Goal: Information Seeking & Learning: Learn about a topic

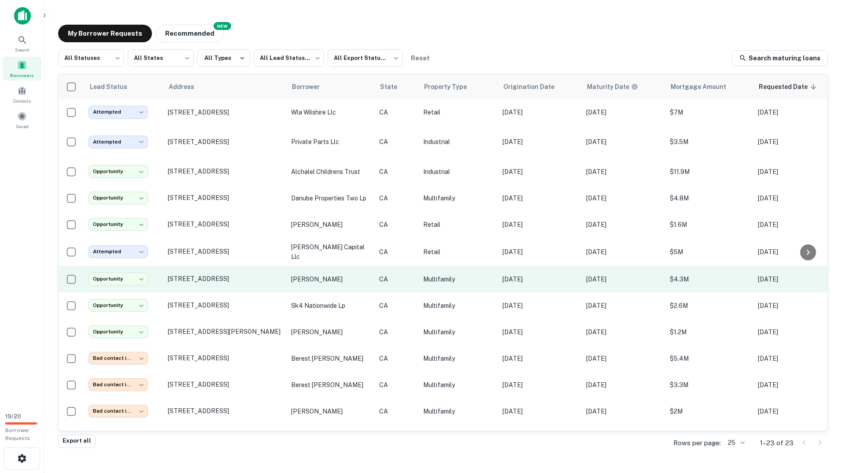
click at [306, 277] on p "sucato vincent s" at bounding box center [330, 280] width 79 height 10
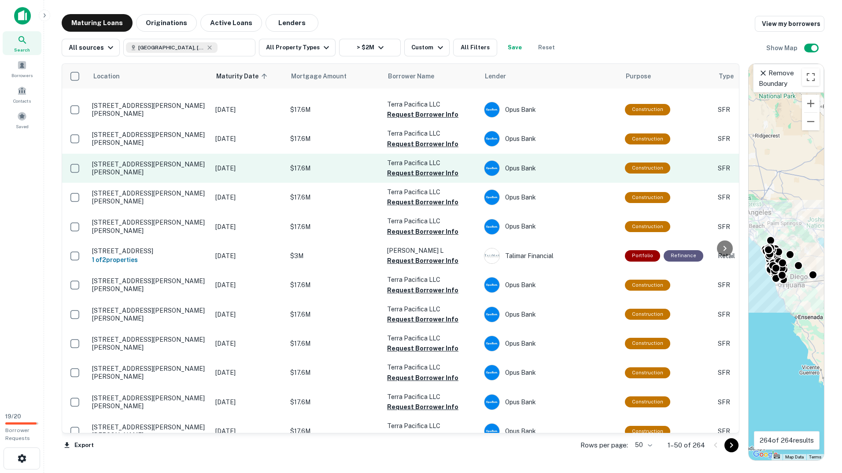
scroll to position [1134, 0]
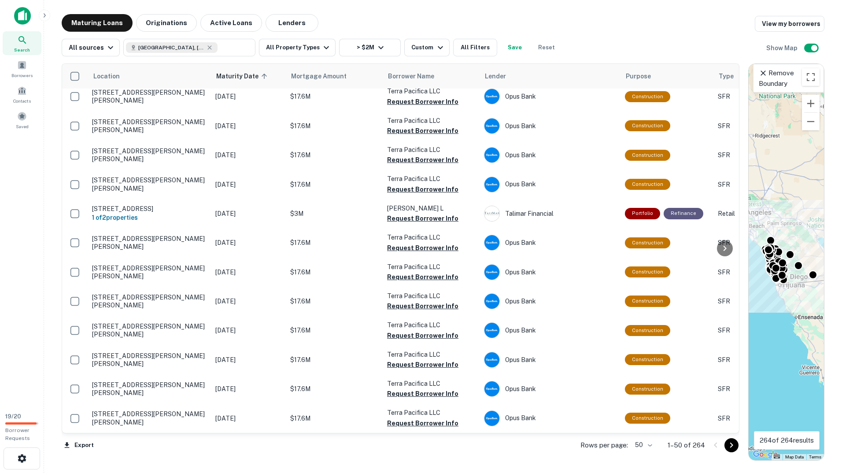
click at [730, 444] on icon "Go to next page" at bounding box center [732, 445] width 11 height 11
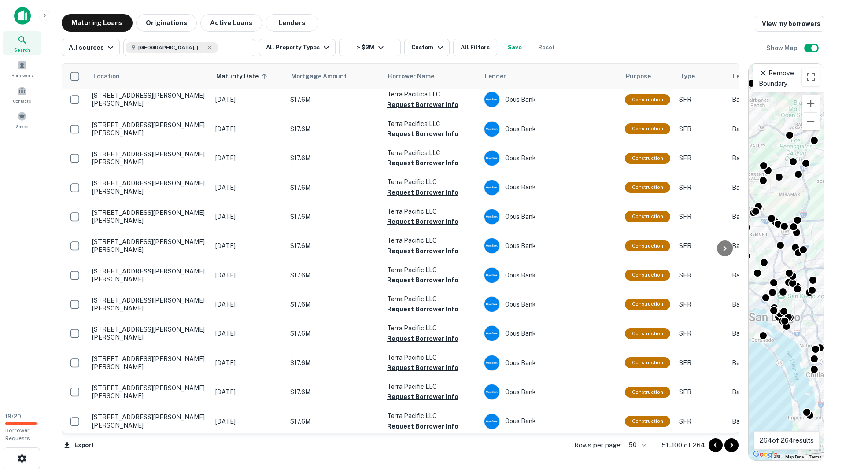
drag, startPoint x: 789, startPoint y: 302, endPoint x: 844, endPoint y: 304, distance: 54.7
click at [842, 304] on html "Search Borrowers Contacts Saved 19 / 20 Borrower Requests Maturing Loans Origin…" at bounding box center [421, 236] width 842 height 473
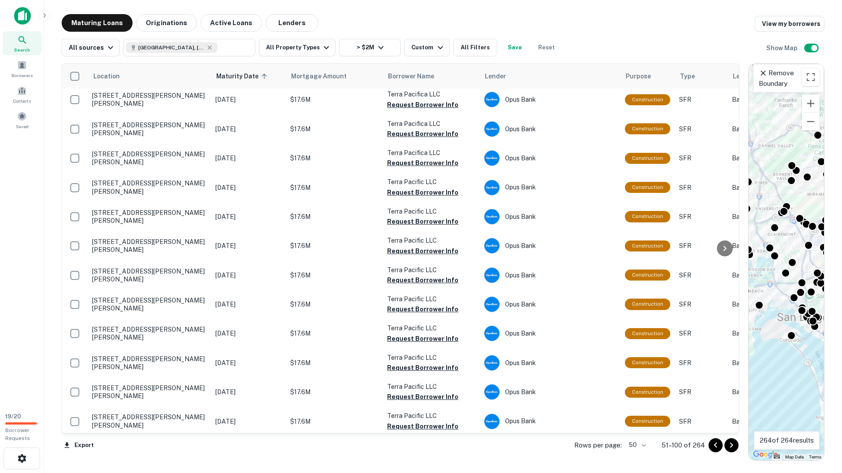
drag, startPoint x: 804, startPoint y: 315, endPoint x: 833, endPoint y: 315, distance: 29.1
click at [833, 315] on div "Maturing Loans Originations Active Loans Lenders View my borrowers All sources …" at bounding box center [443, 237] width 784 height 447
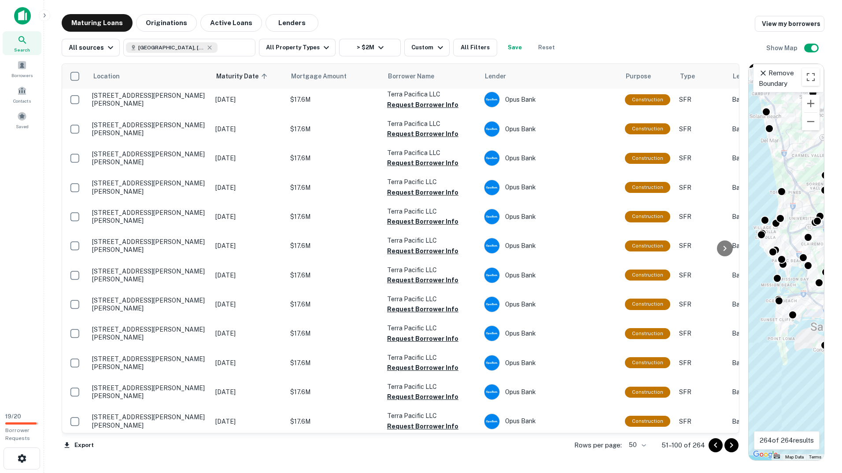
drag, startPoint x: 776, startPoint y: 356, endPoint x: 810, endPoint y: 366, distance: 35.8
click at [810, 366] on div "To activate drag with keyboard, press Alt + Enter. Once in keyboard drag state,…" at bounding box center [786, 262] width 75 height 397
click at [729, 444] on icon "Go to next page" at bounding box center [732, 445] width 11 height 11
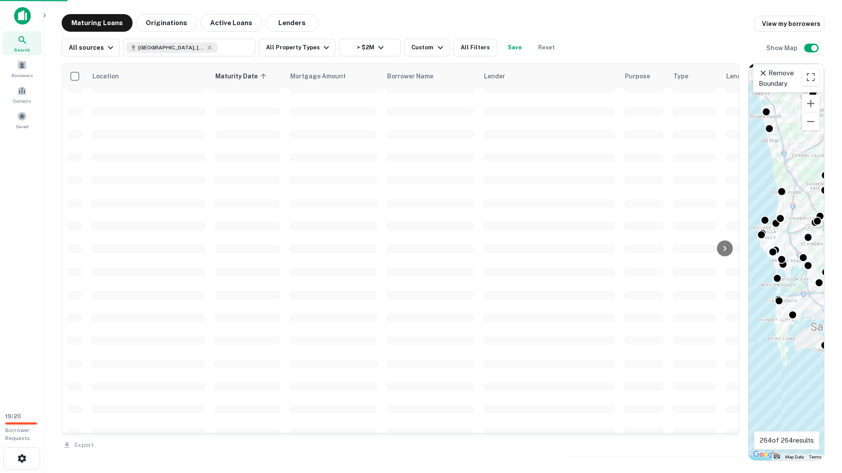
click at [730, 444] on div "Export" at bounding box center [401, 443] width 678 height 19
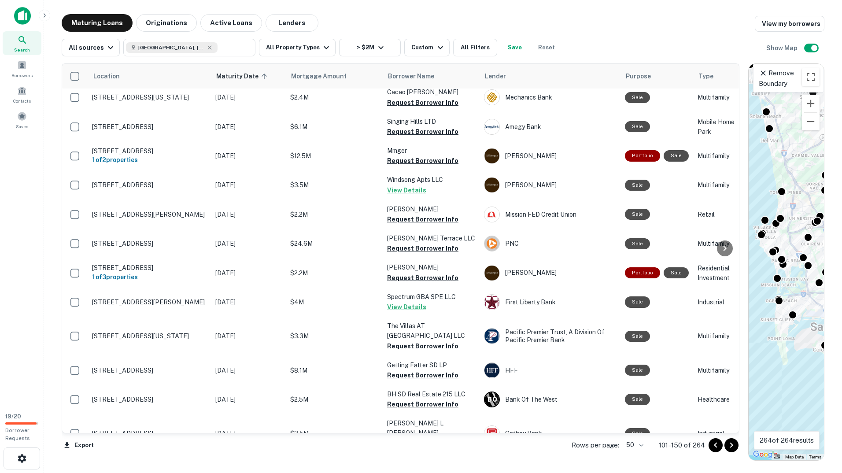
click at [730, 447] on icon "Go to next page" at bounding box center [732, 445] width 11 height 11
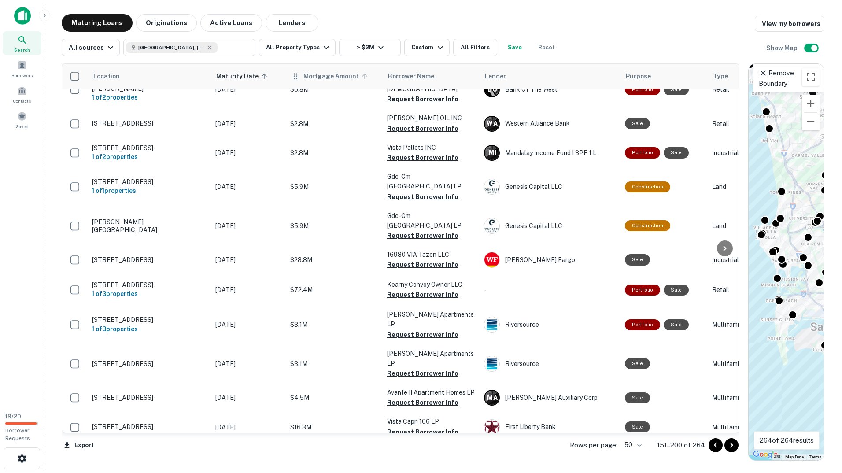
click at [331, 80] on span "Mortgage Amount" at bounding box center [337, 76] width 67 height 11
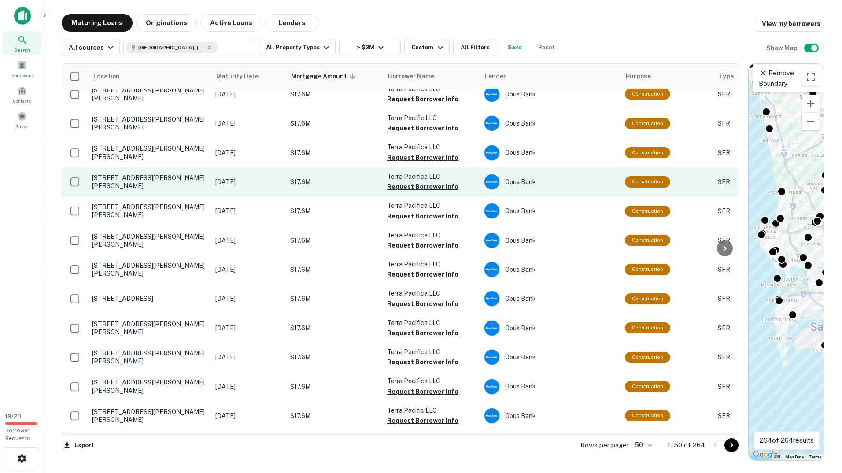
scroll to position [1232, 0]
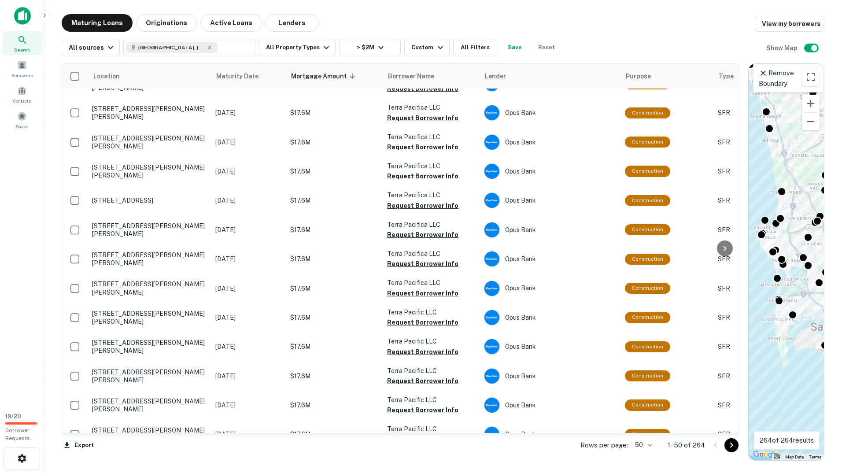
click at [733, 446] on icon "Go to next page" at bounding box center [732, 445] width 11 height 11
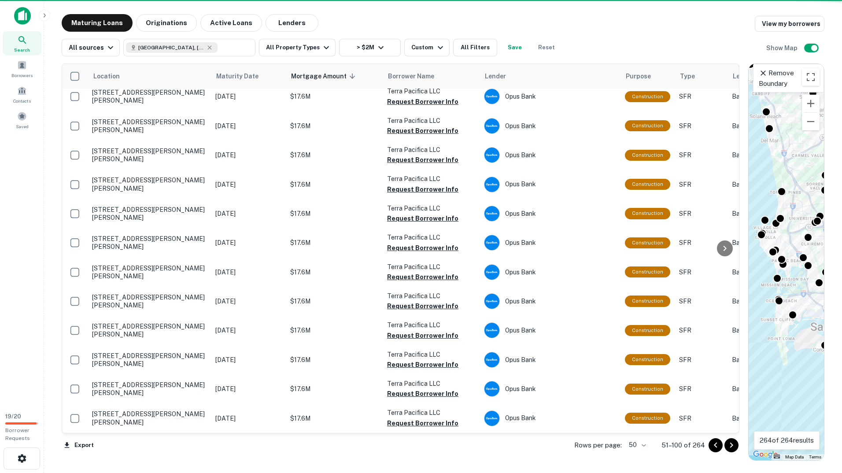
scroll to position [1124, 0]
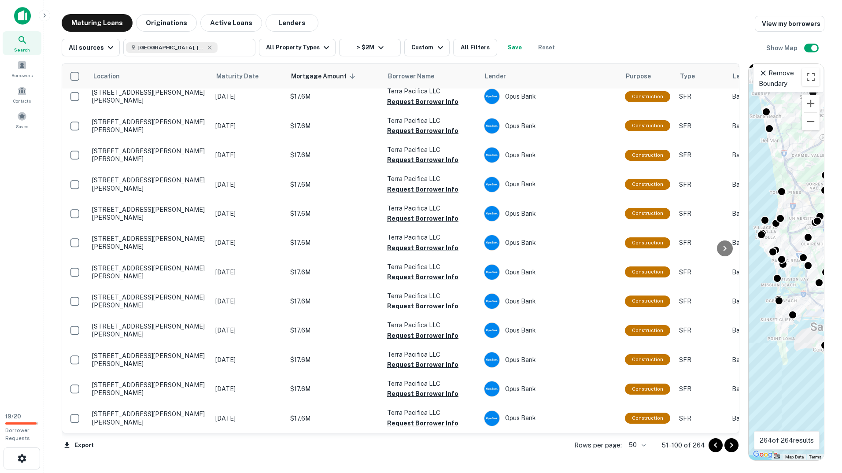
click at [734, 446] on icon "Go to next page" at bounding box center [732, 445] width 11 height 11
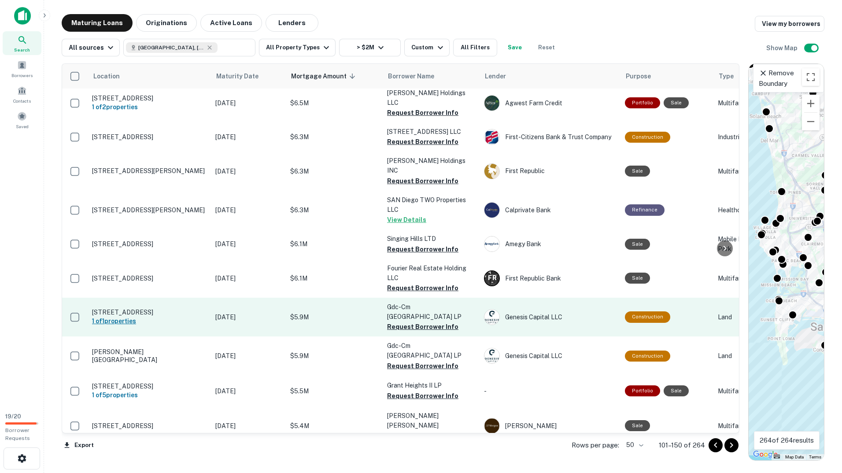
scroll to position [1200, 0]
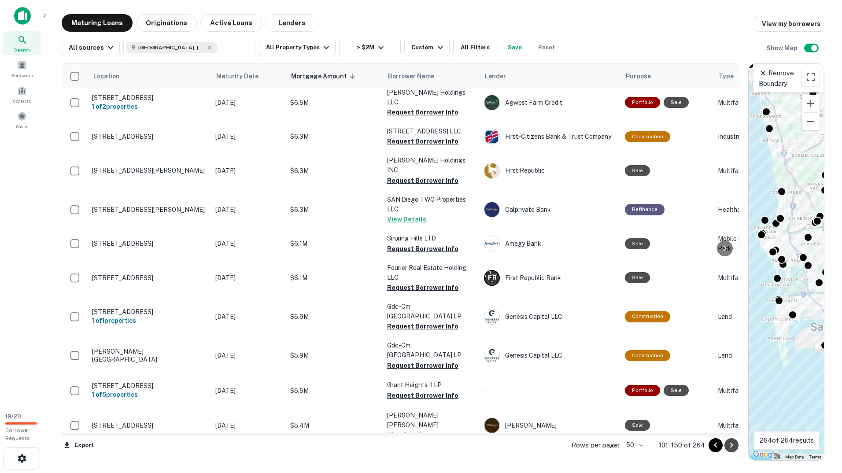
click at [733, 445] on icon "Go to next page" at bounding box center [732, 445] width 3 height 5
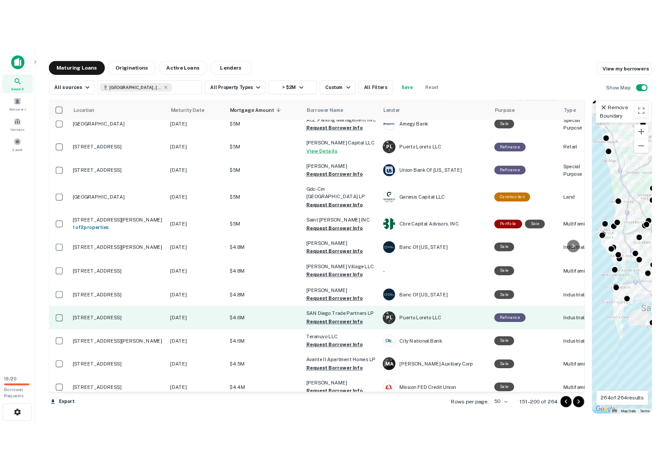
scroll to position [88, 0]
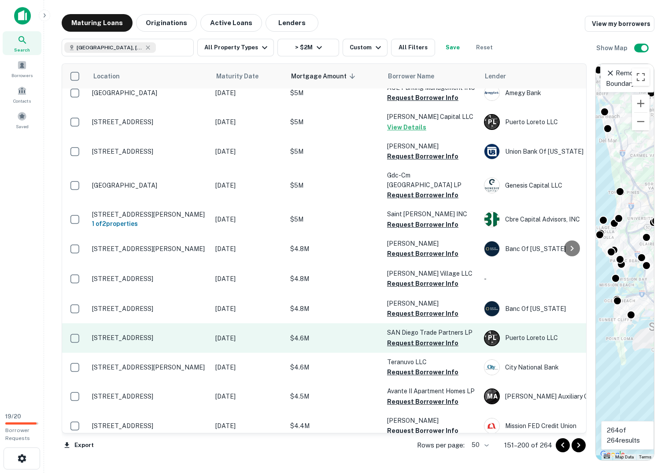
click at [121, 334] on p "[STREET_ADDRESS]" at bounding box center [149, 338] width 115 height 8
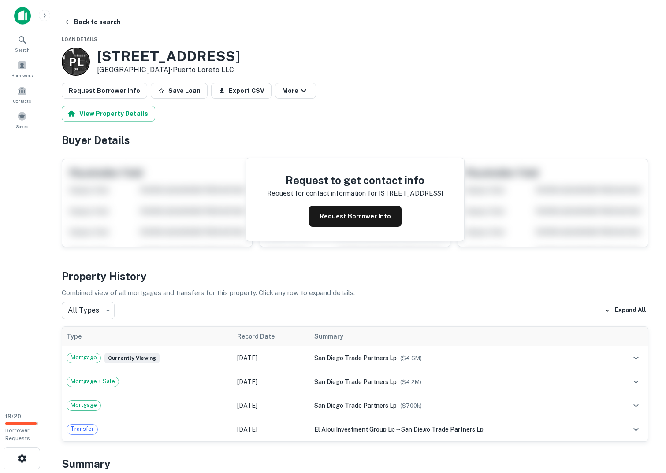
click at [371, 219] on button "Request Borrower Info" at bounding box center [355, 216] width 93 height 21
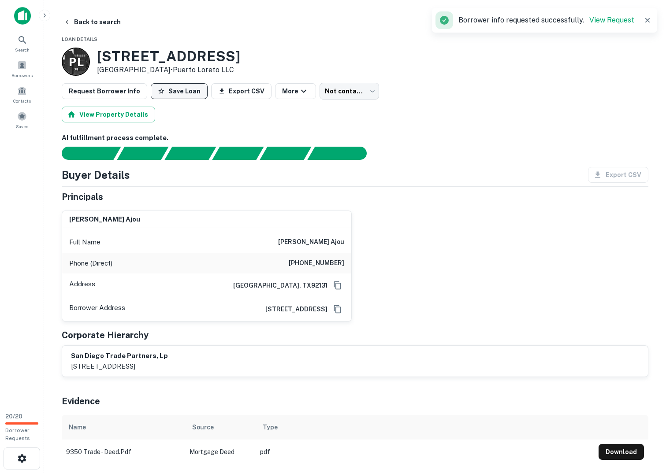
click at [170, 91] on button "Save Loan" at bounding box center [179, 91] width 57 height 16
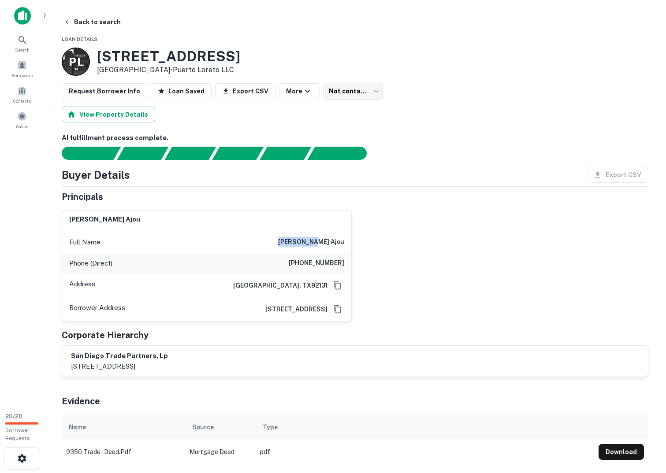
drag, startPoint x: 316, startPoint y: 239, endPoint x: 347, endPoint y: 244, distance: 31.7
click at [347, 244] on div "Full Name aliza ajou" at bounding box center [206, 242] width 289 height 21
copy h6 "aliza ajou"
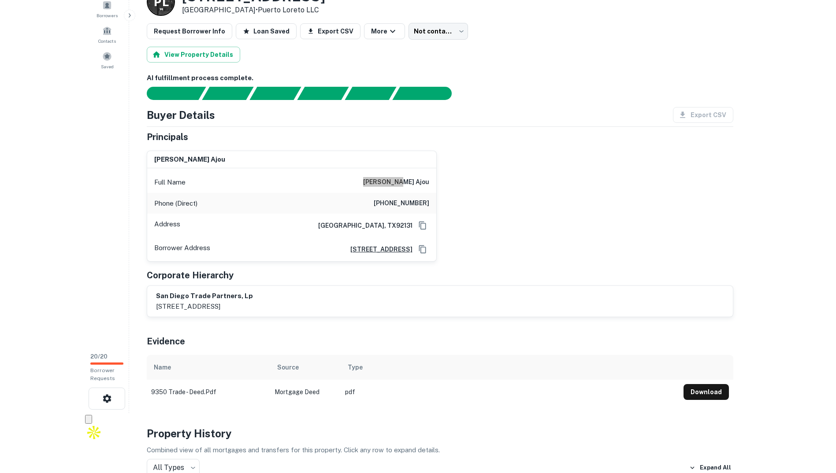
scroll to position [176, 0]
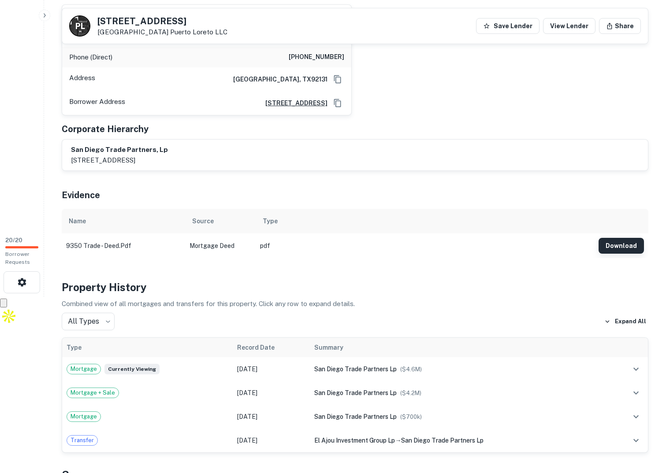
click at [606, 249] on button "Download" at bounding box center [620, 246] width 45 height 16
click at [616, 246] on button "Download" at bounding box center [620, 246] width 45 height 16
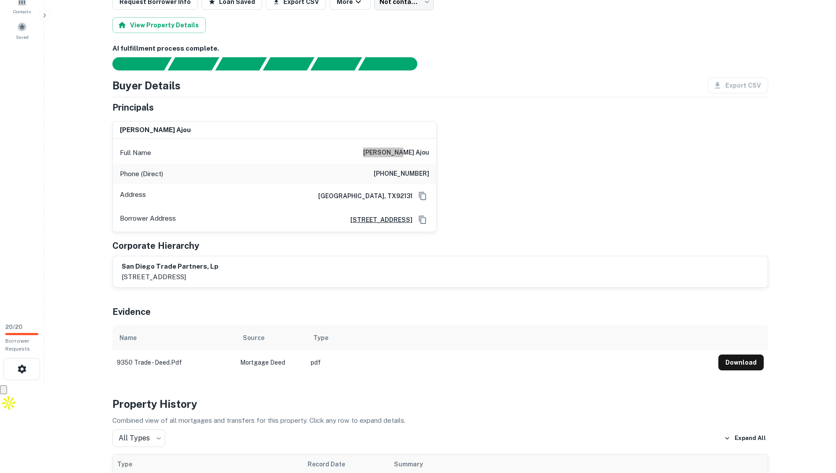
scroll to position [0, 0]
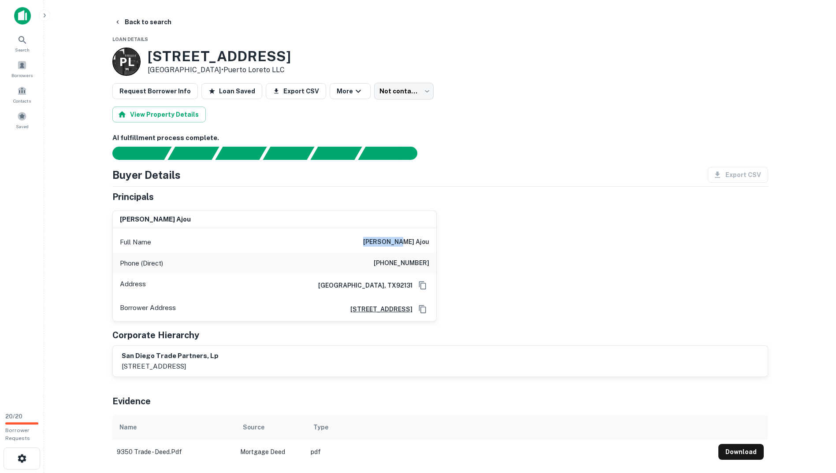
click at [401, 238] on h6 "aliza ajou" at bounding box center [396, 242] width 66 height 11
click at [375, 246] on div "Full Name aliza ajou" at bounding box center [274, 242] width 323 height 21
drag, startPoint x: 405, startPoint y: 263, endPoint x: 456, endPoint y: 264, distance: 51.1
click at [456, 264] on div "aliza ajou Full Name aliza ajou Phone (Direct) (504) 908-1168 Address Houston, …" at bounding box center [436, 263] width 663 height 119
click at [466, 241] on div "aliza ajou Full Name aliza ajou Phone (Direct) (504) 908-1168 Address Houston, …" at bounding box center [436, 263] width 663 height 119
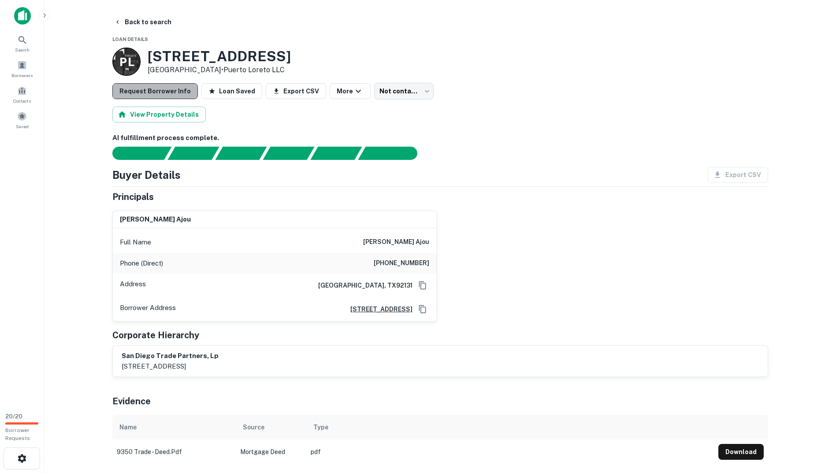
click at [174, 92] on button "Request Borrower Info" at bounding box center [154, 91] width 85 height 16
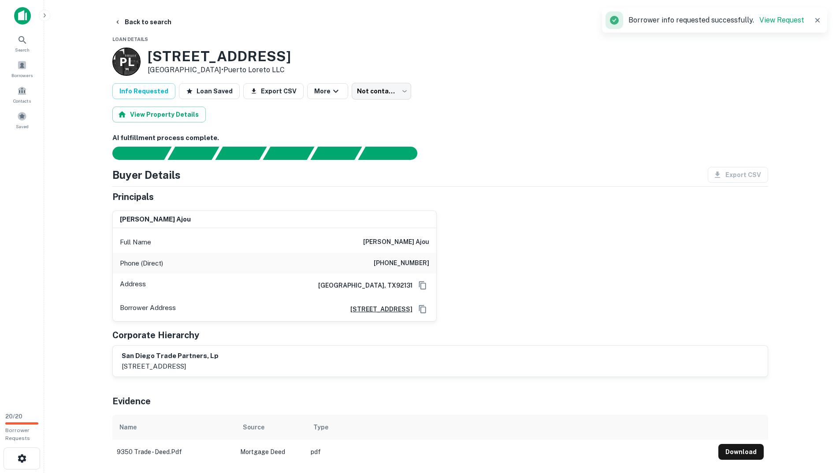
click at [811, 19] on div at bounding box center [813, 20] width 19 height 12
click at [812, 19] on button "button" at bounding box center [817, 20] width 12 height 12
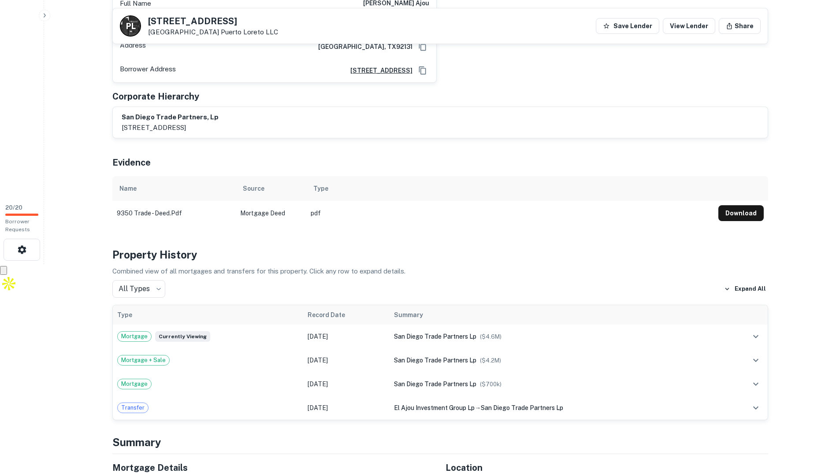
scroll to position [220, 0]
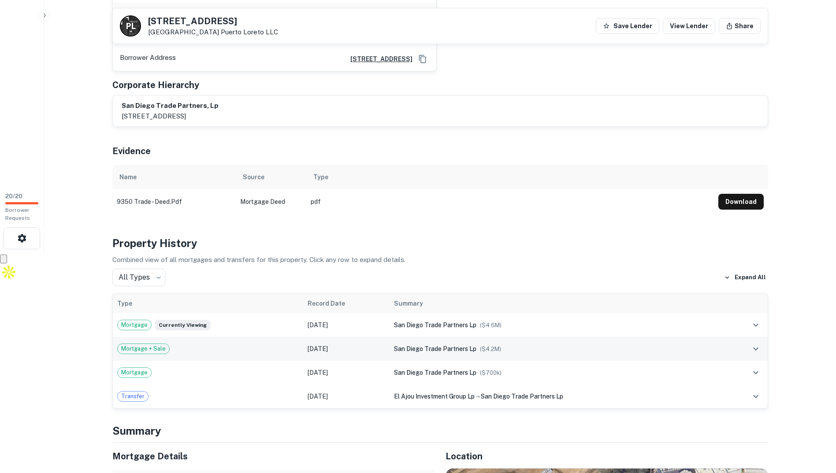
click at [490, 346] on span "($ 4.2M )" at bounding box center [490, 349] width 21 height 7
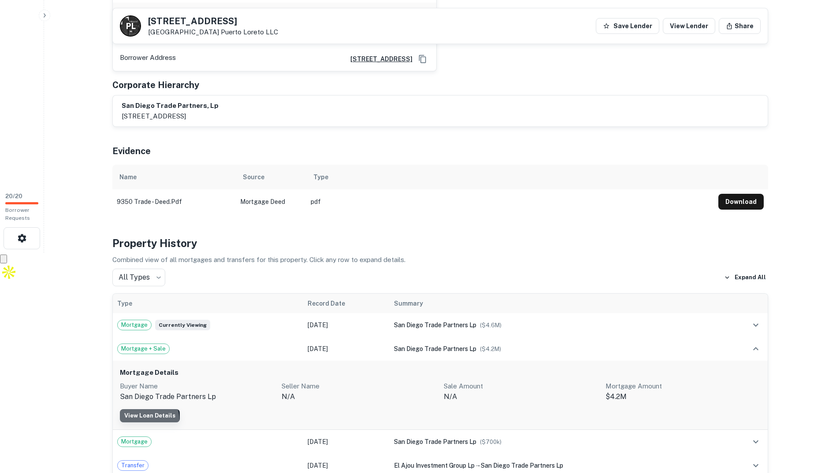
click at [142, 420] on link "View Loan Details" at bounding box center [150, 415] width 60 height 13
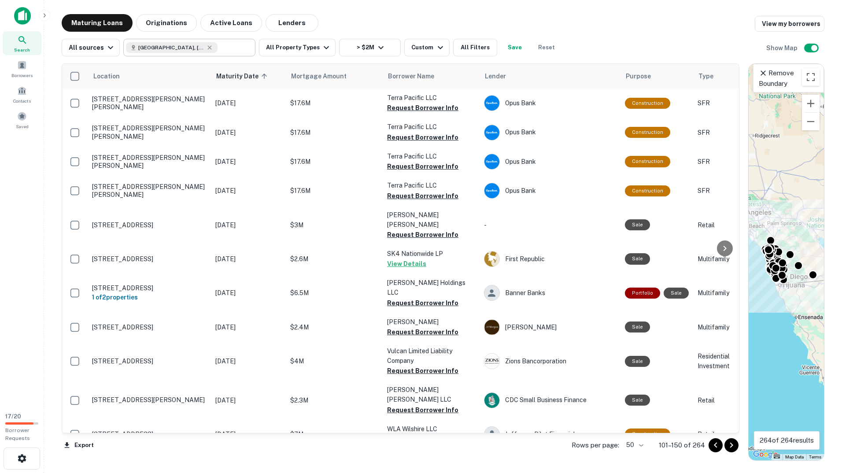
click at [207, 44] on div "San Diego County, CA, USA" at bounding box center [172, 47] width 92 height 11
type input "**********"
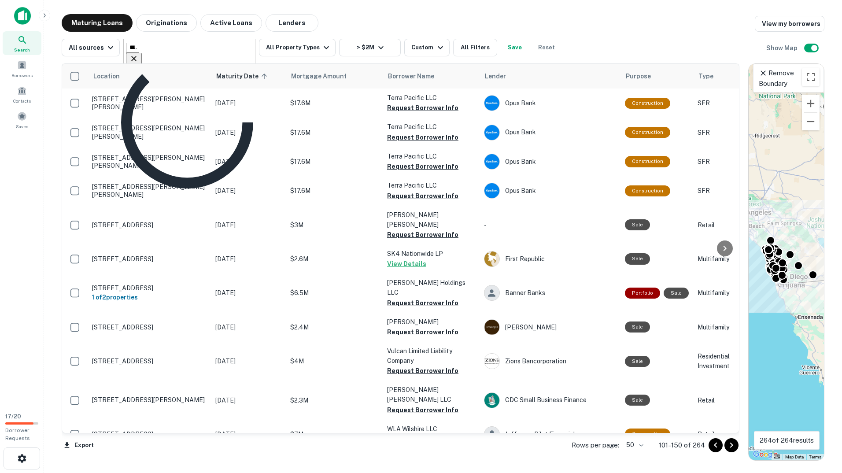
click at [139, 45] on input "**********" at bounding box center [132, 48] width 13 height 10
click at [138, 54] on icon "Clear" at bounding box center [134, 58] width 9 height 9
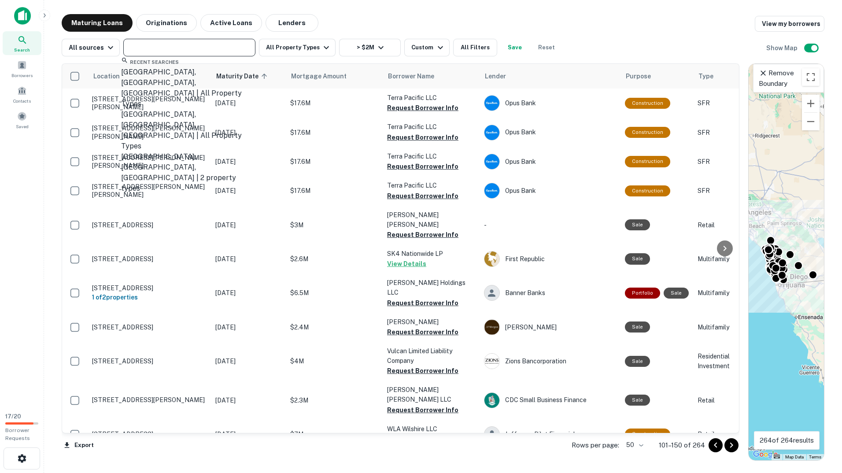
click at [212, 46] on input "text" at bounding box center [189, 47] width 126 height 12
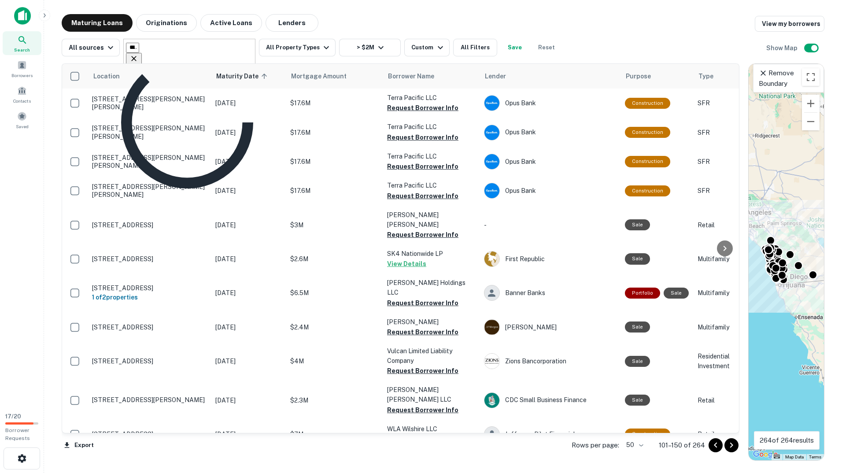
type input "**********"
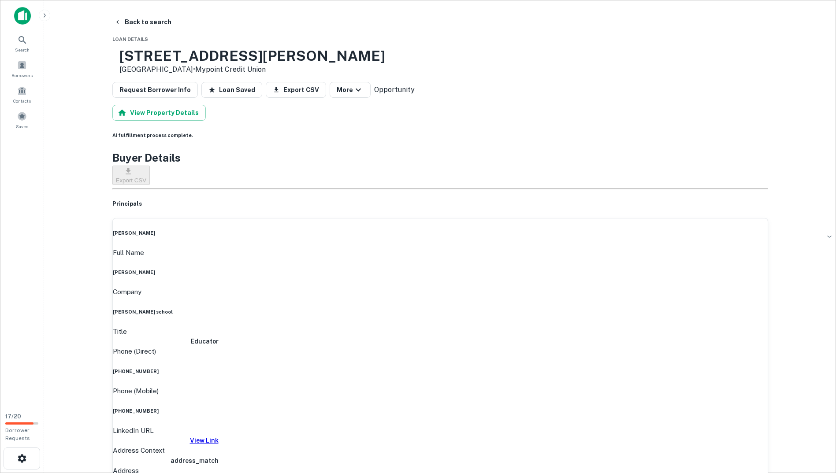
click at [219, 436] on h6 "View Link" at bounding box center [166, 441] width 106 height 10
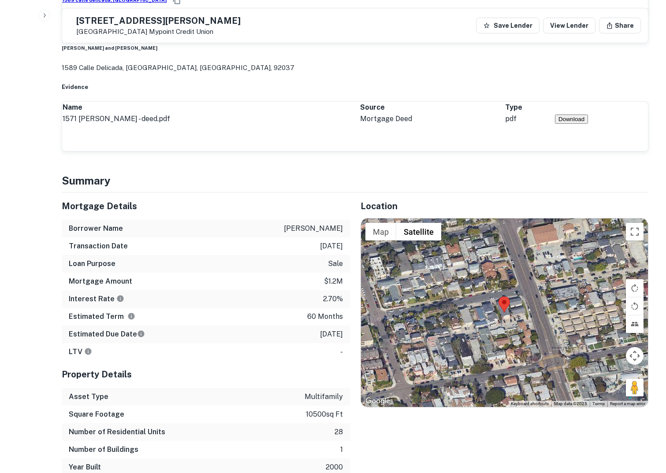
scroll to position [749, 0]
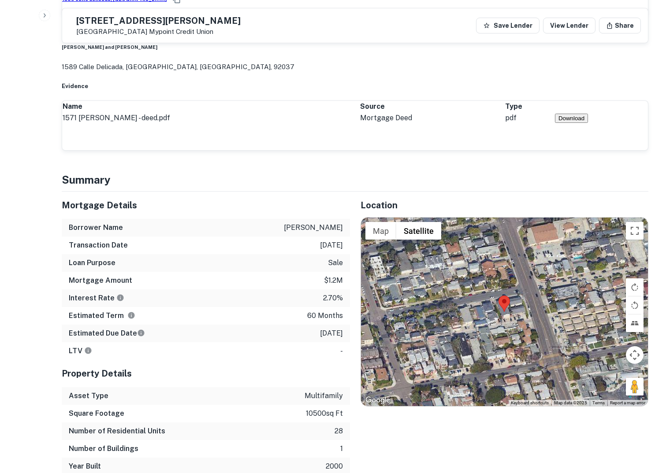
drag, startPoint x: 303, startPoint y: 253, endPoint x: 351, endPoint y: 254, distance: 47.6
drag, startPoint x: 351, startPoint y: 254, endPoint x: 358, endPoint y: 283, distance: 30.4
drag, startPoint x: 303, startPoint y: 268, endPoint x: 346, endPoint y: 268, distance: 43.2
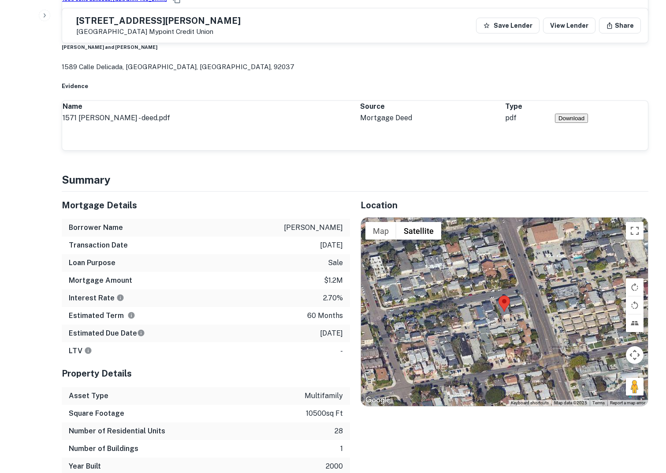
drag, startPoint x: 346, startPoint y: 268, endPoint x: 359, endPoint y: 290, distance: 24.9
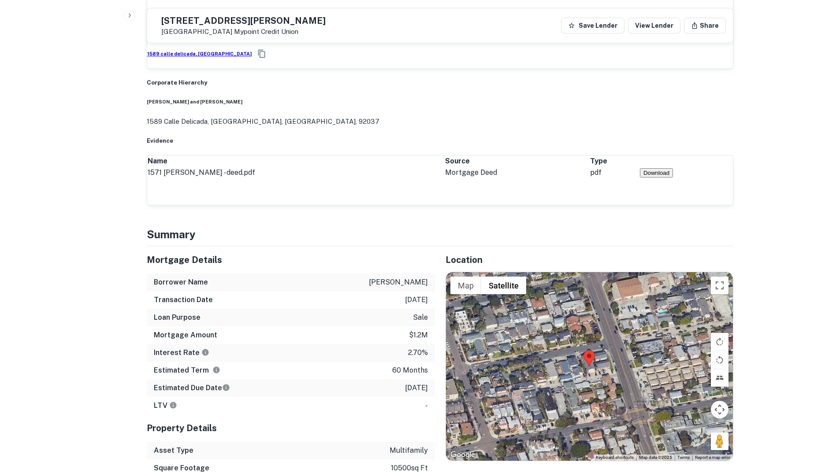
scroll to position [430, 0]
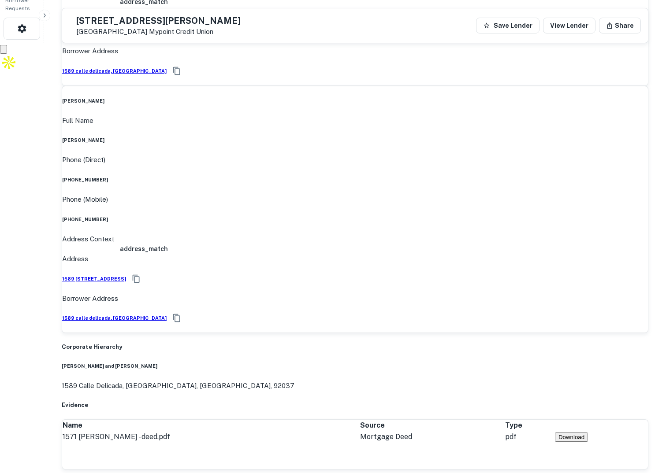
click at [588, 433] on button "Download" at bounding box center [571, 437] width 33 height 9
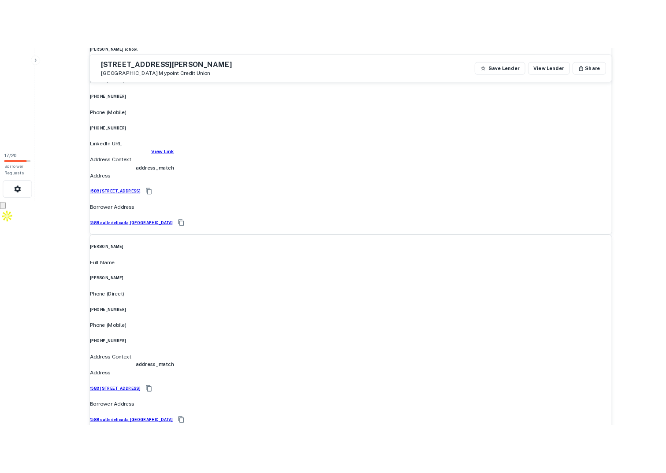
scroll to position [166, 0]
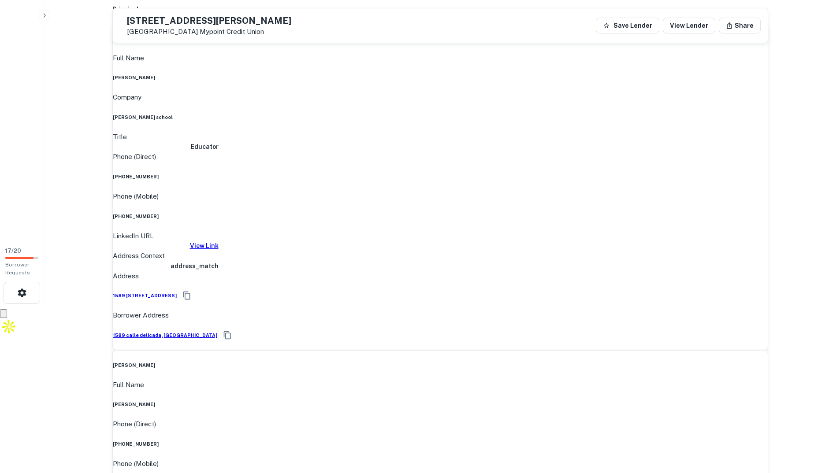
click at [720, 350] on div "george w. lattimer Full Name george w. lattimer Phone (Direct) (858) 456-9694 P…" at bounding box center [440, 473] width 656 height 247
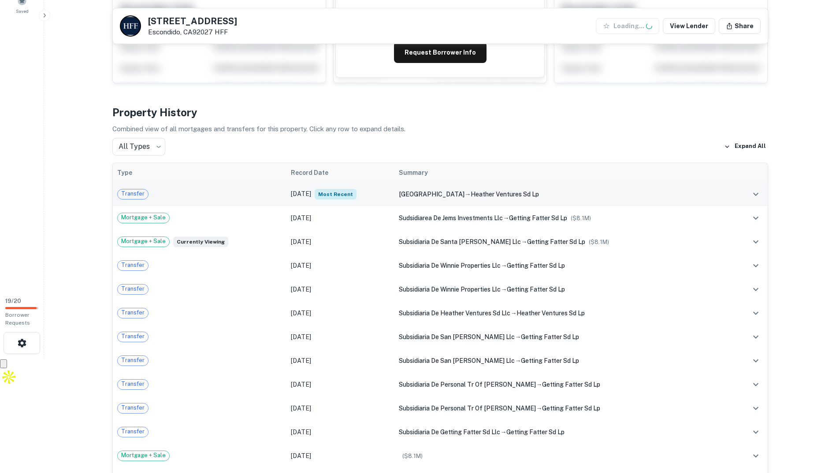
scroll to position [176, 0]
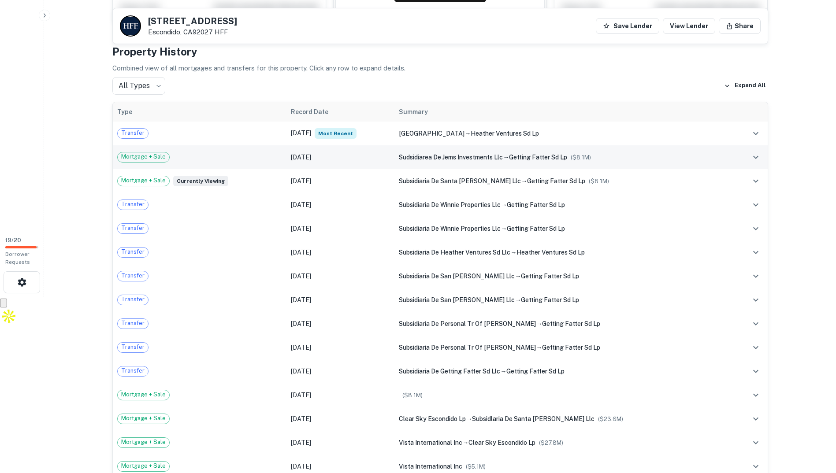
click at [234, 156] on div "Mortgage + Sale" at bounding box center [199, 157] width 165 height 11
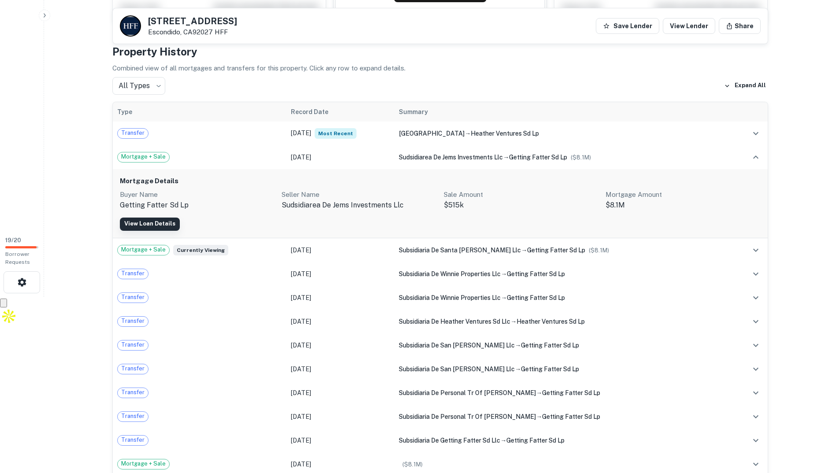
click at [168, 227] on link "View Loan Details" at bounding box center [150, 224] width 60 height 13
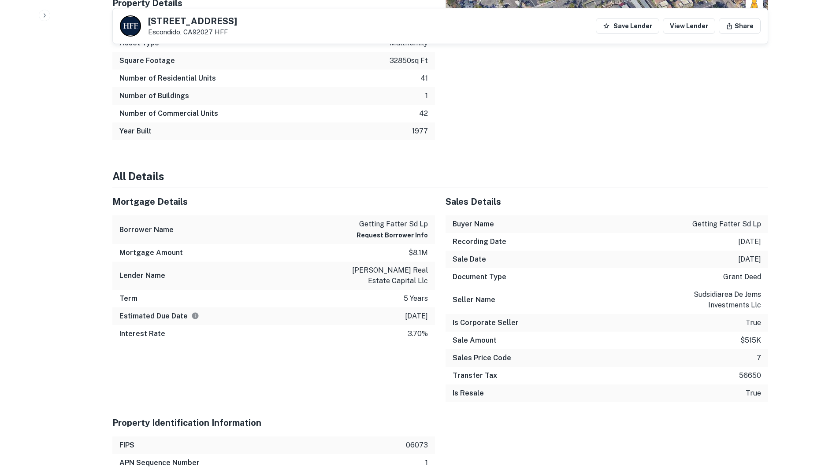
scroll to position [793, 0]
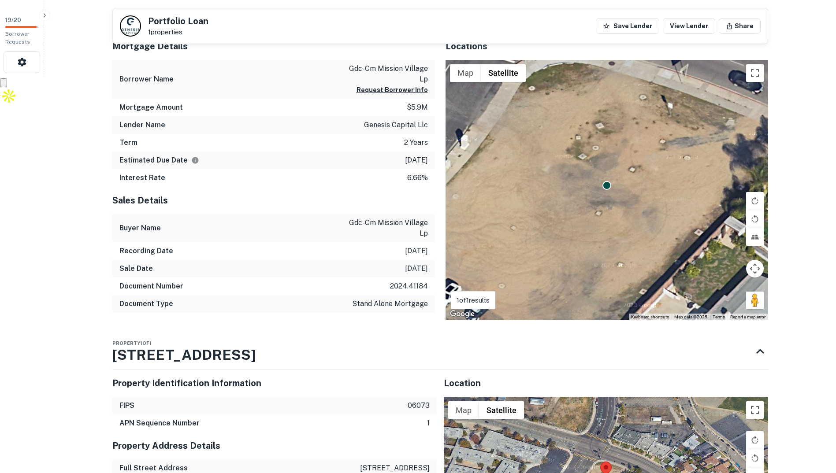
scroll to position [617, 0]
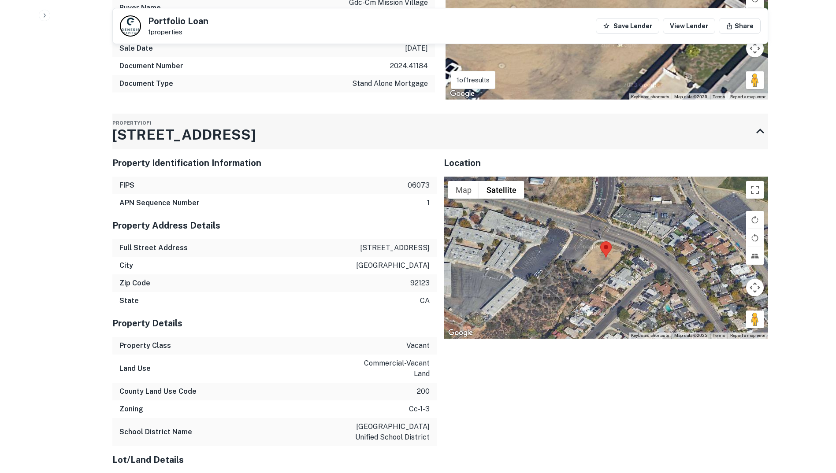
click at [116, 131] on h3 "3222 Mission Village Dr" at bounding box center [183, 134] width 143 height 21
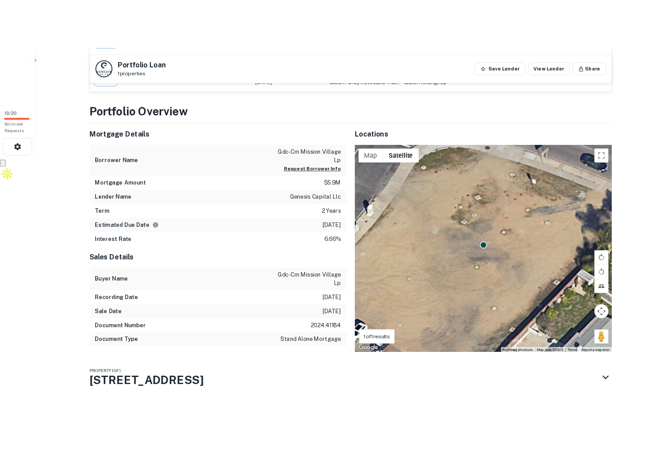
scroll to position [335, 0]
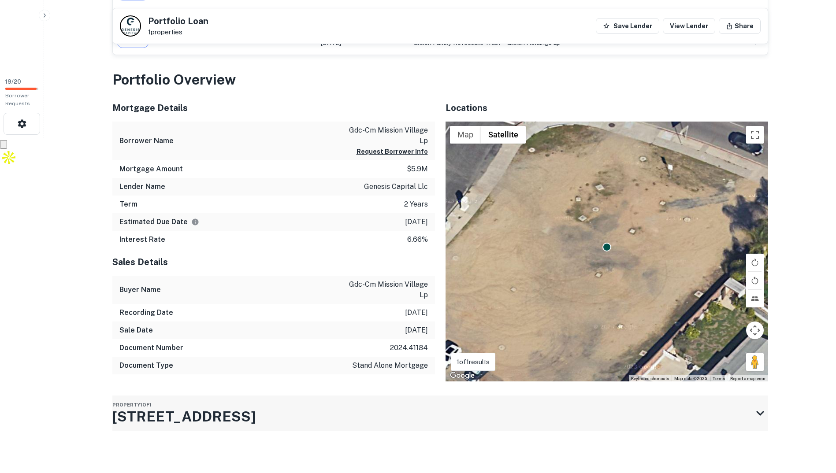
drag, startPoint x: 102, startPoint y: 412, endPoint x: 297, endPoint y: 421, distance: 194.6
click at [297, 422] on div "Back to search Portfolio Loan 1 properties Save Lender View Lender Share Buyer …" at bounding box center [440, 76] width 677 height 794
drag, startPoint x: 291, startPoint y: 419, endPoint x: 52, endPoint y: 407, distance: 239.6
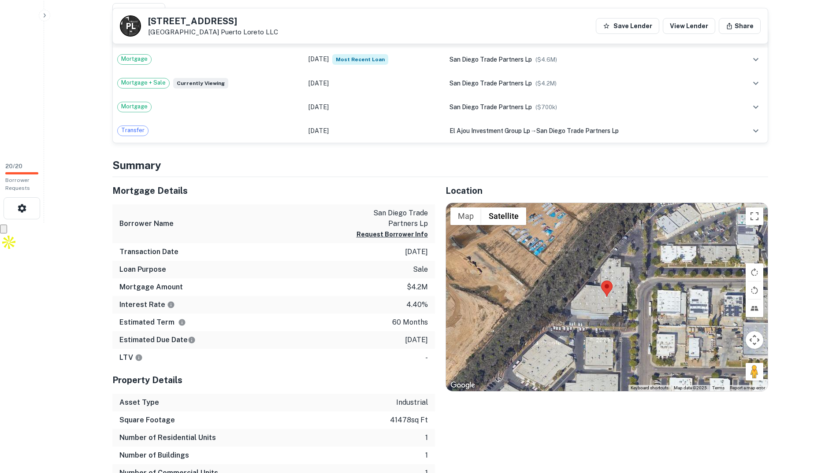
scroll to position [88, 0]
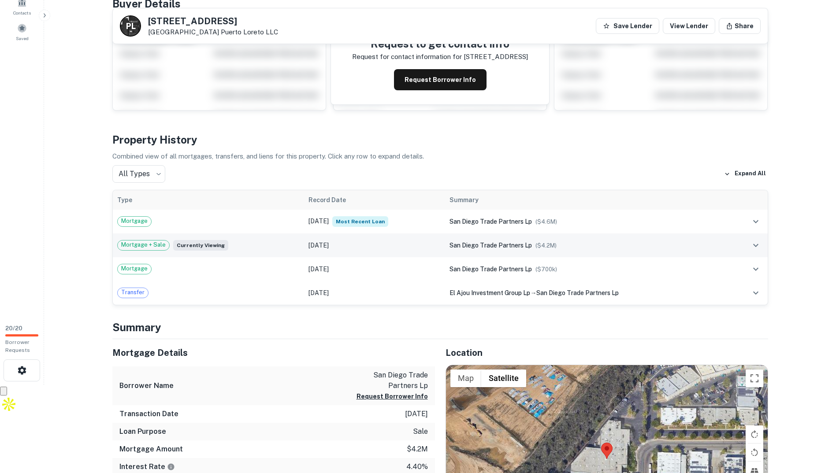
click at [236, 246] on div "Mortgage + Sale Currently viewing" at bounding box center [208, 245] width 182 height 11
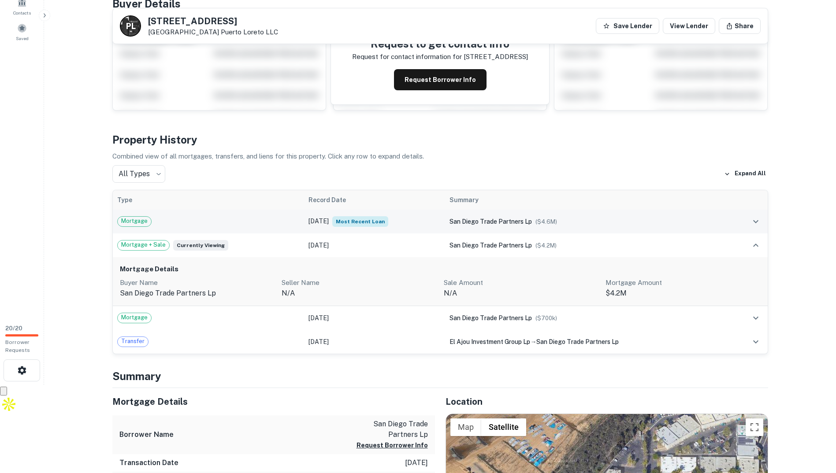
click at [236, 225] on div "Mortgage" at bounding box center [208, 221] width 182 height 11
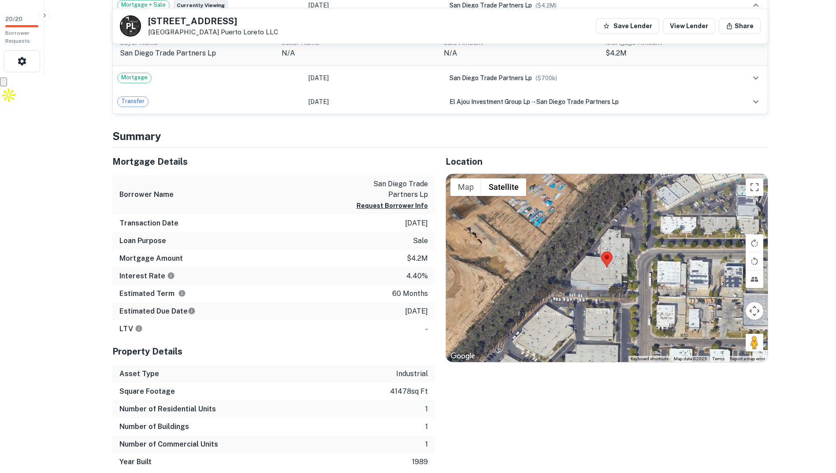
scroll to position [397, 0]
click at [406, 190] on p "san diego trade partners lp" at bounding box center [388, 190] width 79 height 21
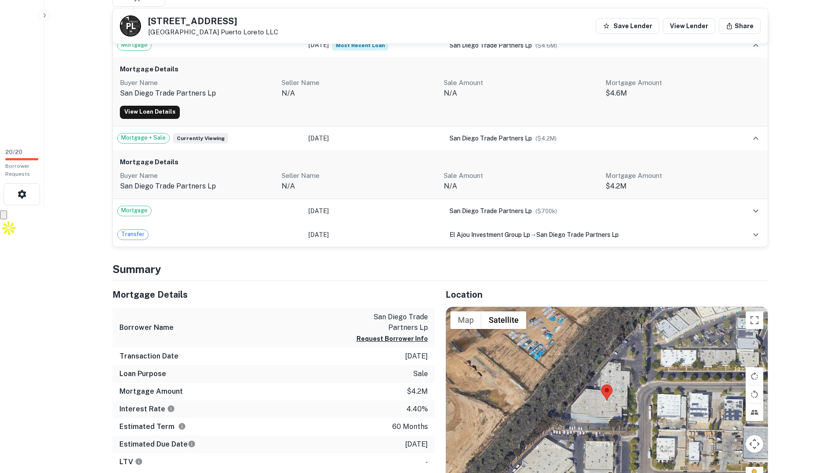
scroll to position [132, 0]
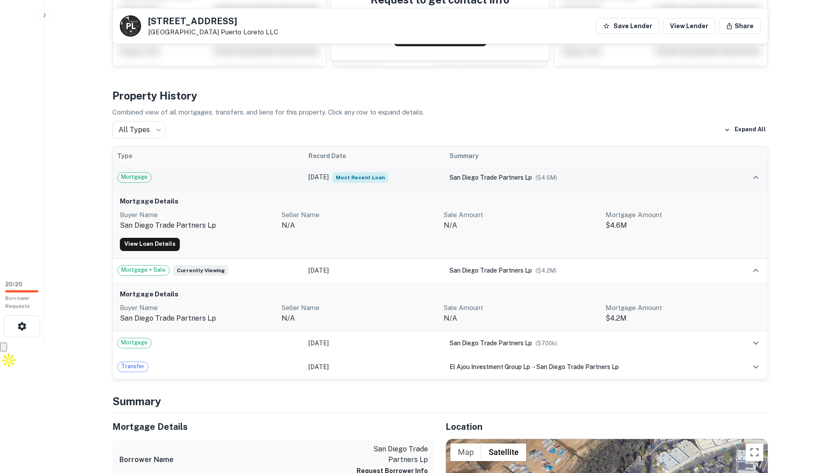
click at [251, 173] on div "Mortgage" at bounding box center [208, 177] width 182 height 11
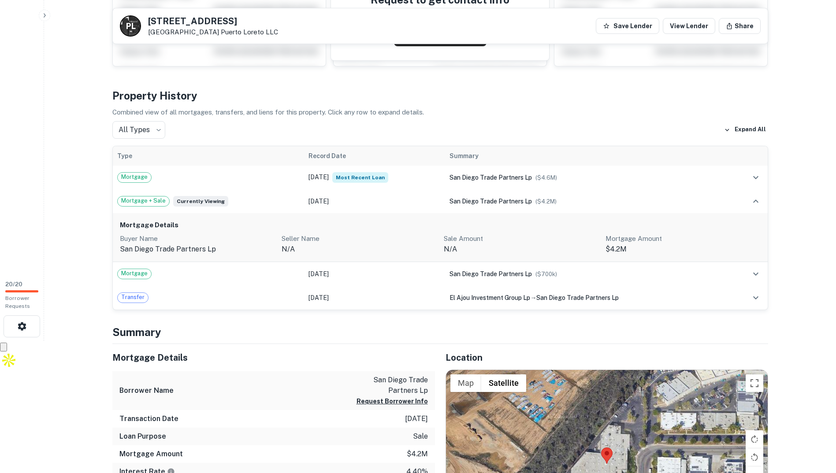
click at [406, 162] on th "Record Date" at bounding box center [374, 155] width 141 height 19
click at [404, 176] on td "Jun 09, 2024 Most Recent Loan" at bounding box center [374, 178] width 141 height 24
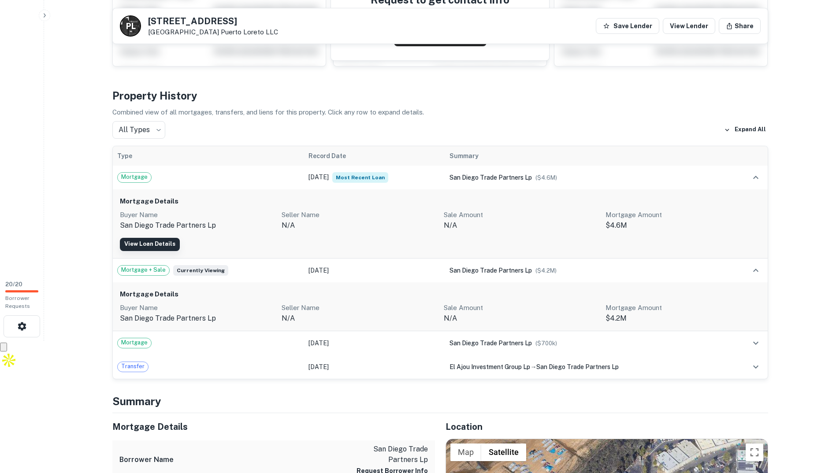
click at [173, 247] on link "View Loan Details" at bounding box center [150, 244] width 60 height 13
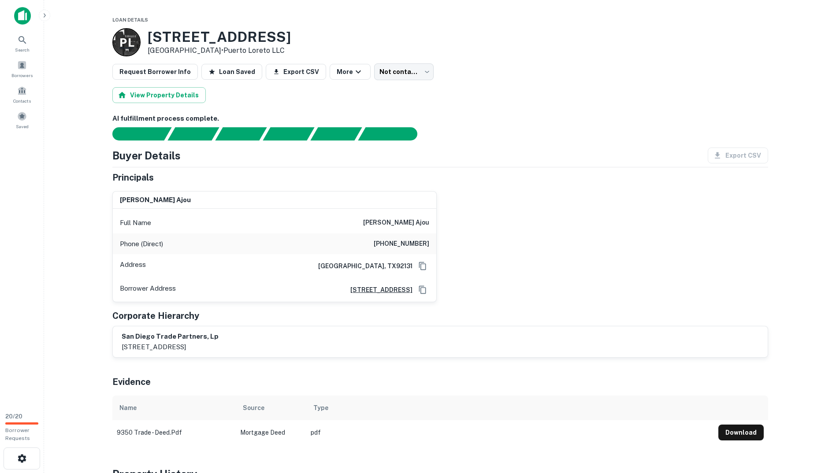
click at [119, 43] on p "P L" at bounding box center [126, 42] width 14 height 17
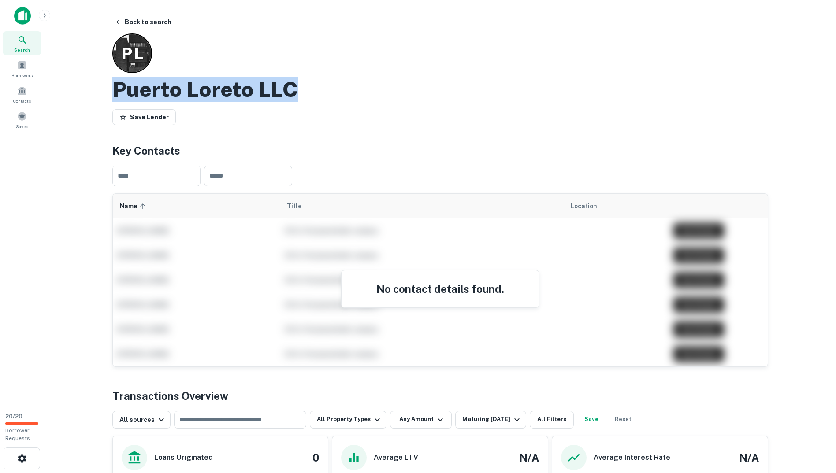
drag, startPoint x: 297, startPoint y: 79, endPoint x: 118, endPoint y: 84, distance: 179.4
click at [118, 84] on div "Puerto Loreto LLC" at bounding box center [440, 90] width 656 height 26
copy h2 "Puerto Loreto LLC"
